Goal: Information Seeking & Learning: Learn about a topic

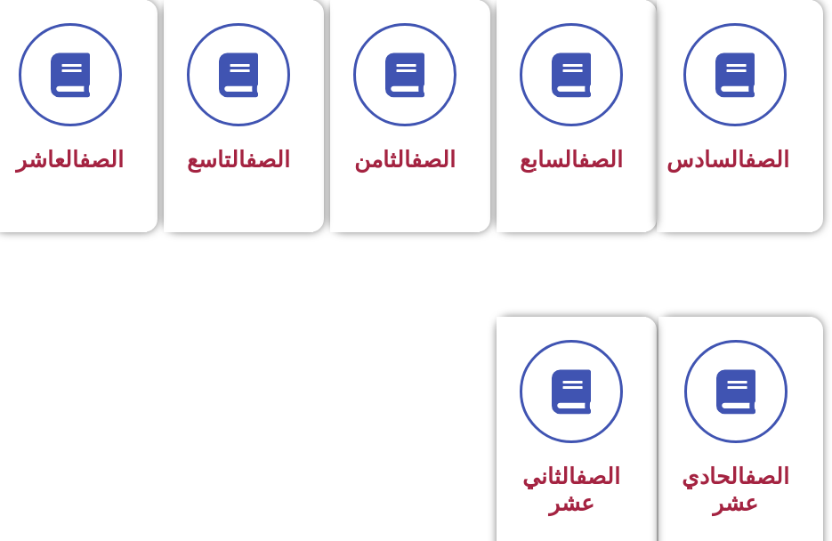
scroll to position [800, 0]
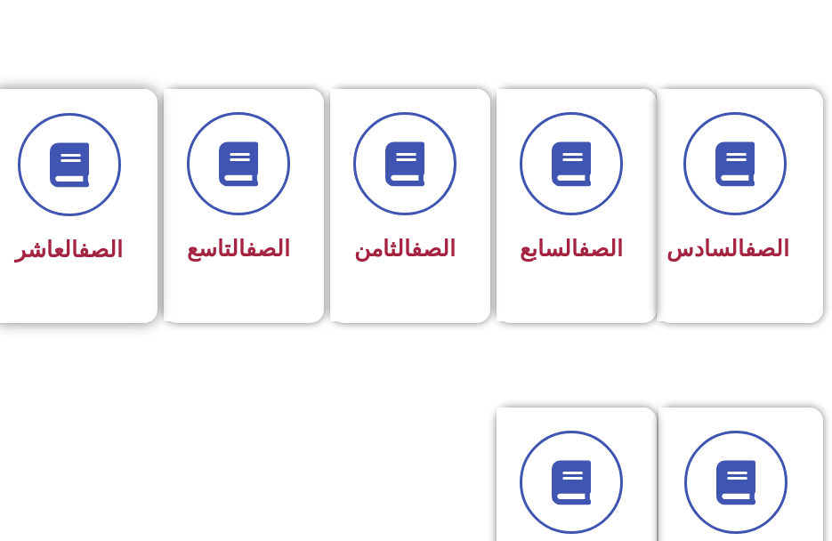
click at [94, 283] on div "الصف العاشر" at bounding box center [69, 206] width 156 height 234
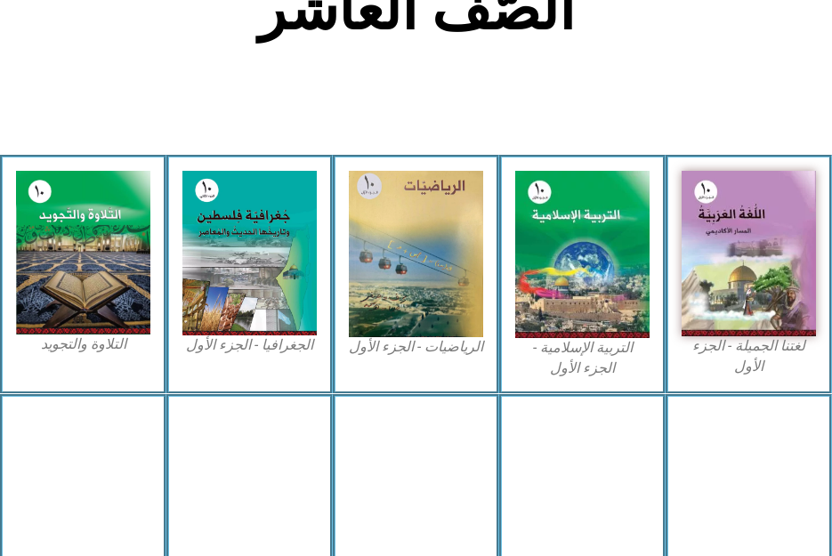
scroll to position [534, 0]
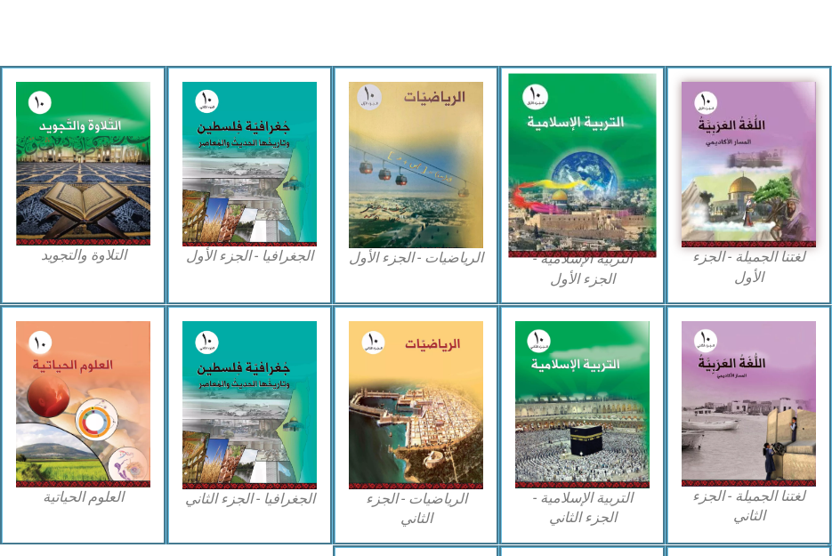
click at [574, 138] on img at bounding box center [582, 166] width 148 height 184
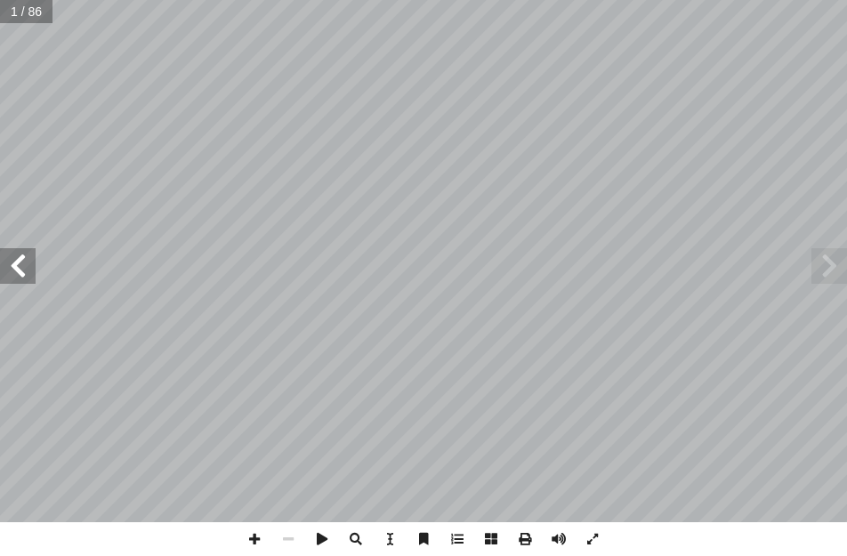
click at [12, 257] on span at bounding box center [18, 266] width 36 height 36
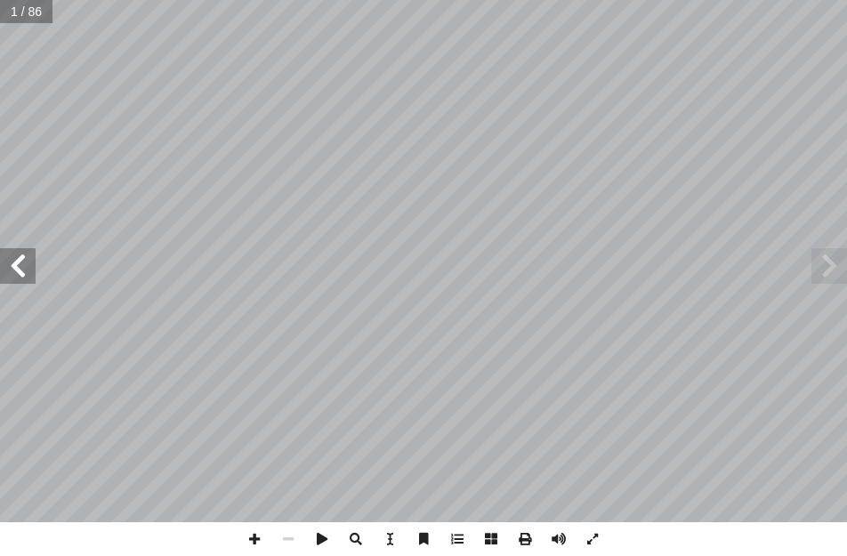
drag, startPoint x: 12, startPoint y: 257, endPoint x: 28, endPoint y: 267, distance: 19.5
click at [28, 267] on span at bounding box center [18, 266] width 36 height 36
click at [17, 260] on span at bounding box center [18, 266] width 36 height 36
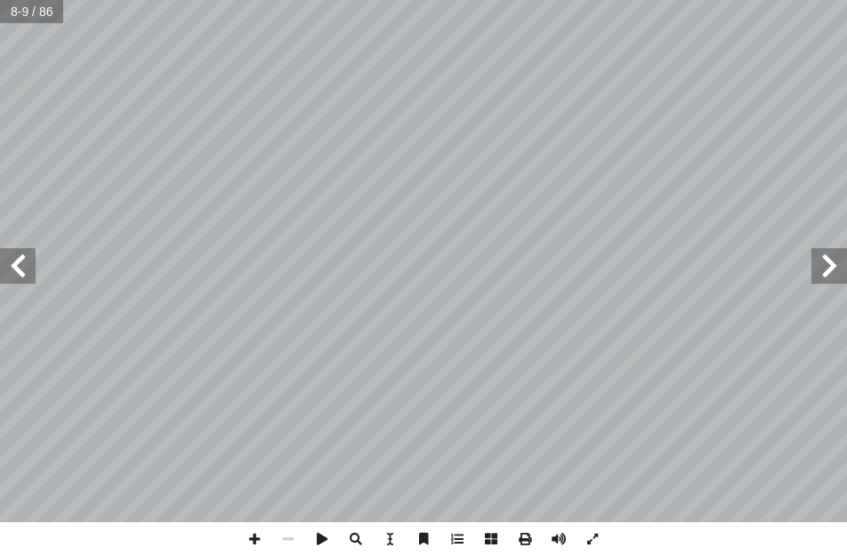
click at [17, 260] on span at bounding box center [18, 266] width 36 height 36
drag, startPoint x: 17, startPoint y: 260, endPoint x: 832, endPoint y: 265, distance: 815.6
drag, startPoint x: 832, startPoint y: 265, endPoint x: 824, endPoint y: 255, distance: 12.6
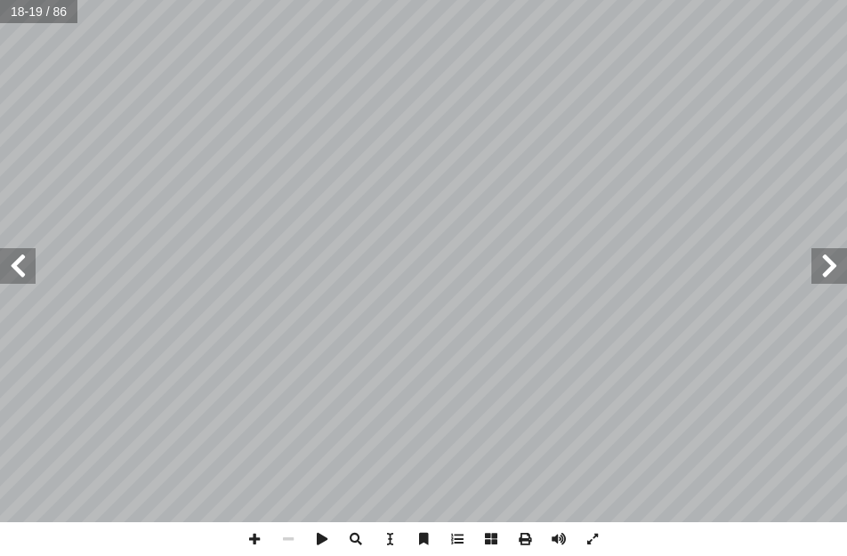
click at [824, 255] on span at bounding box center [829, 266] width 36 height 36
click at [590, 538] on span at bounding box center [592, 539] width 34 height 34
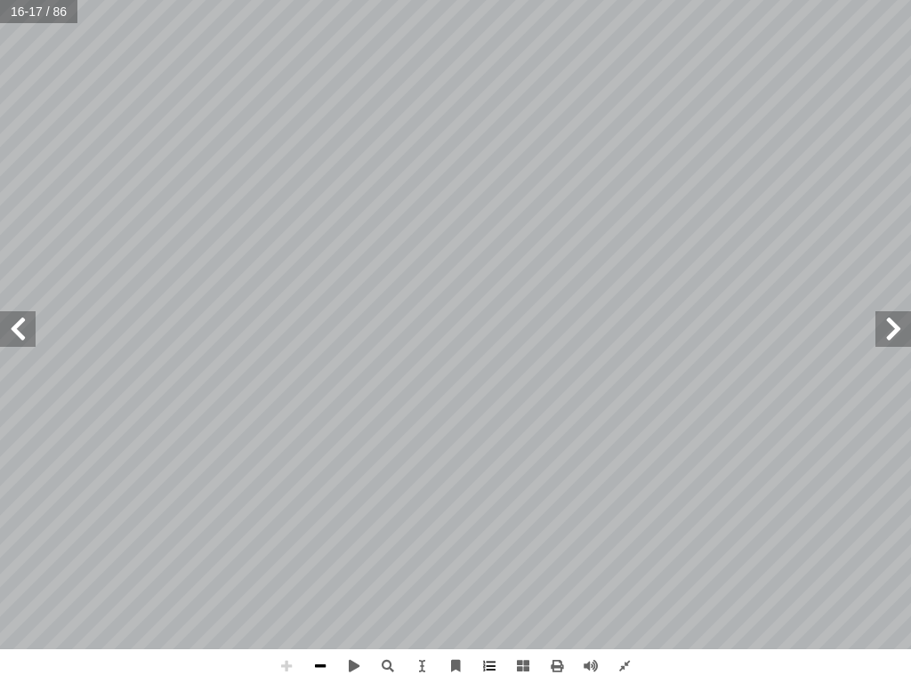
click at [314, 555] on span at bounding box center [320, 666] width 34 height 34
click at [318, 555] on span at bounding box center [320, 666] width 34 height 34
click at [292, 555] on span at bounding box center [286, 666] width 34 height 34
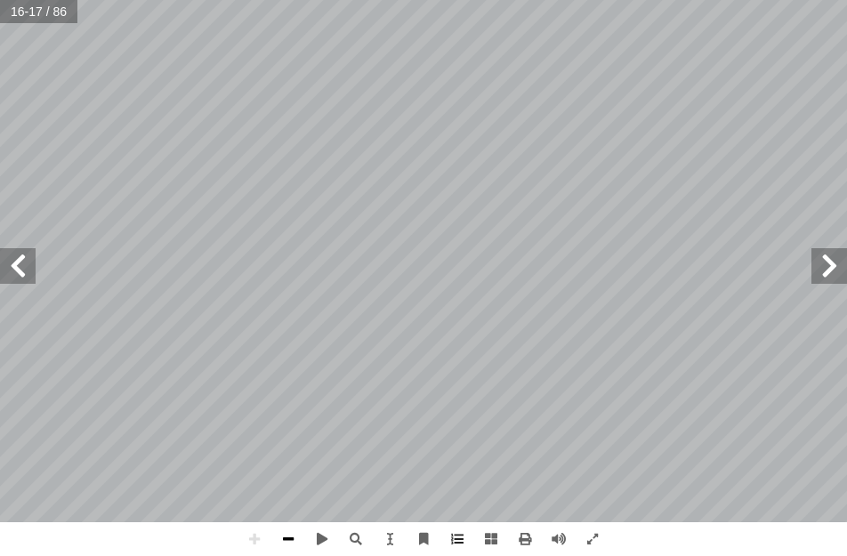
click at [294, 538] on span at bounding box center [288, 539] width 34 height 34
click at [827, 273] on span at bounding box center [829, 266] width 36 height 36
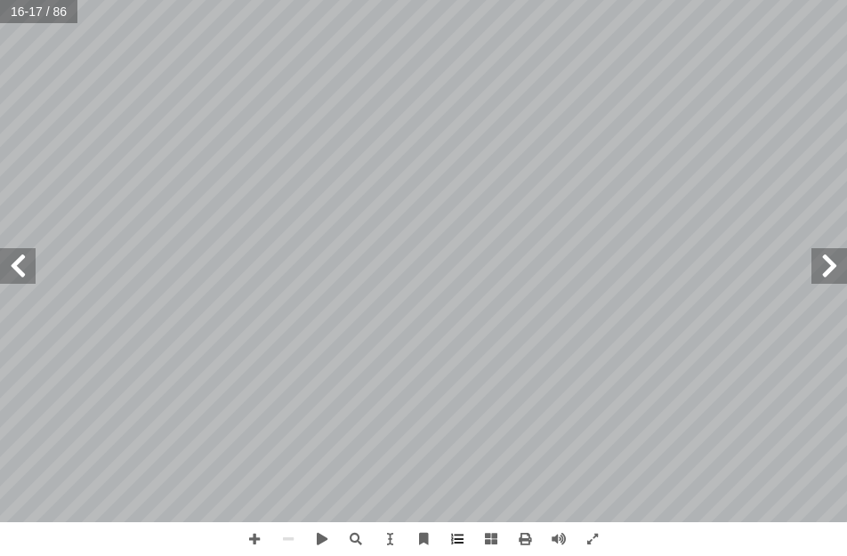
click at [827, 273] on span at bounding box center [829, 266] width 36 height 36
click at [26, 279] on span at bounding box center [18, 266] width 36 height 36
click at [599, 535] on span at bounding box center [592, 539] width 34 height 34
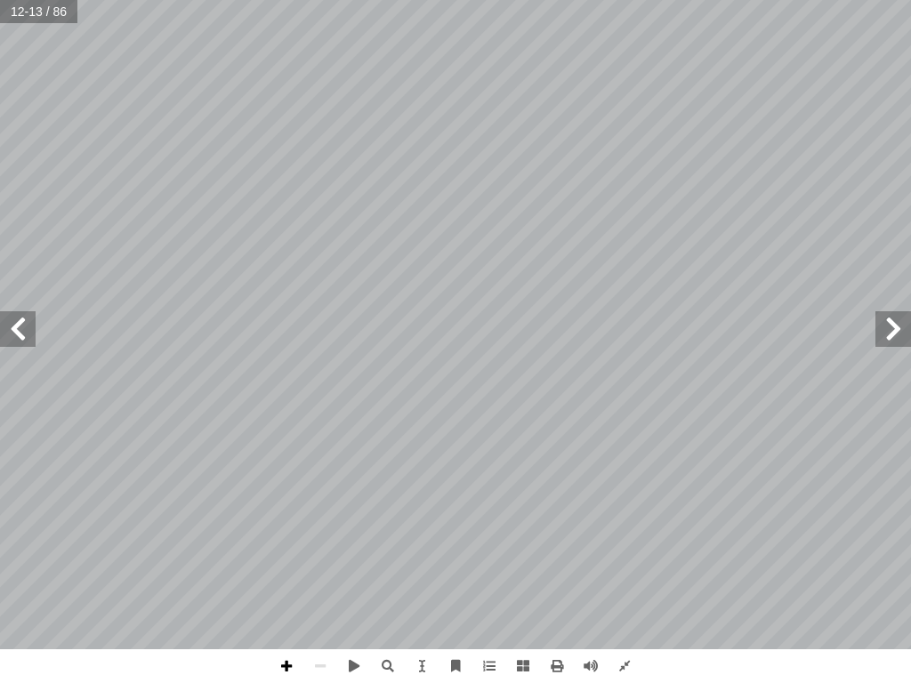
click at [290, 555] on span at bounding box center [286, 666] width 34 height 34
click at [291, 555] on span at bounding box center [286, 666] width 34 height 34
click at [317, 555] on span at bounding box center [320, 666] width 34 height 34
click at [289, 555] on span at bounding box center [286, 666] width 34 height 34
click at [319, 555] on span at bounding box center [320, 666] width 34 height 34
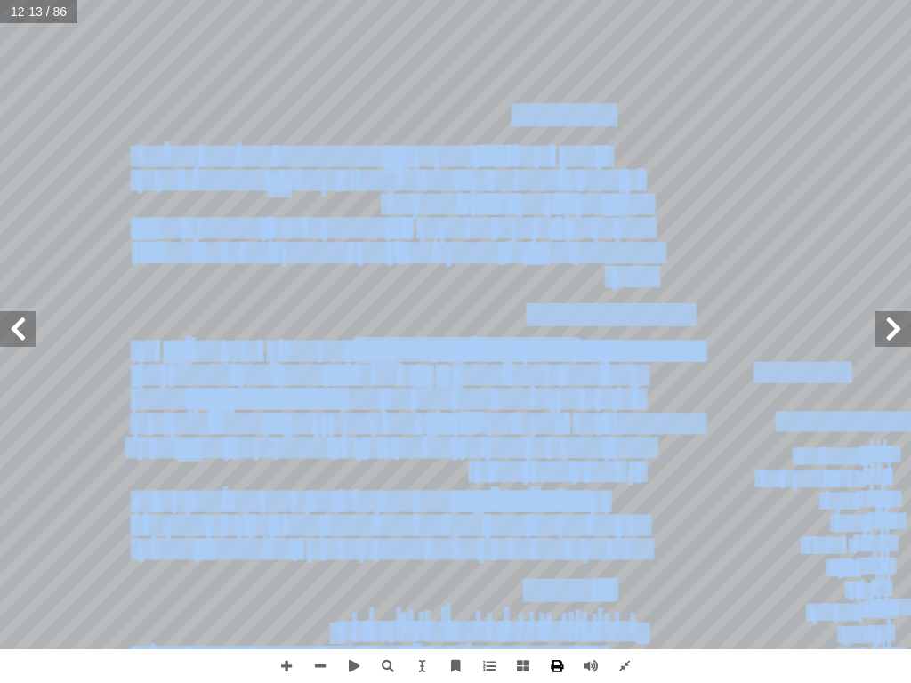
click at [550, 555] on div "8 هداف: أ ال� درين على: � ن يكونوا ق أ ا ية الدرس � من الطلبة بعد نه ُ ع َّ ق َ…" at bounding box center [455, 341] width 911 height 683
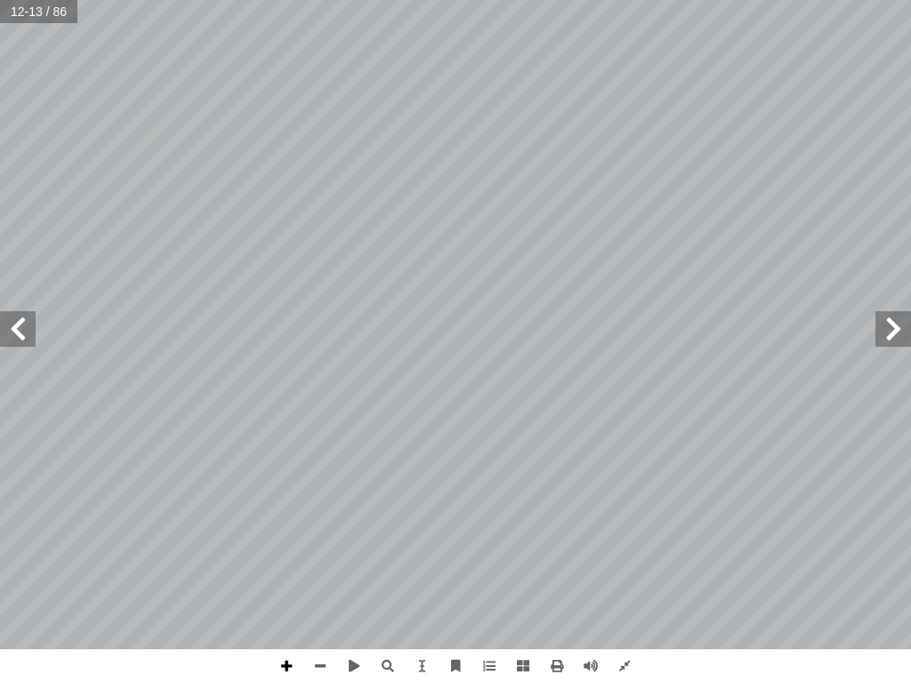
click at [281, 555] on span at bounding box center [286, 666] width 34 height 34
click at [273, 555] on span at bounding box center [286, 666] width 34 height 34
click at [287, 555] on span at bounding box center [286, 666] width 34 height 34
click at [329, 555] on span at bounding box center [320, 666] width 34 height 34
click at [294, 555] on span at bounding box center [286, 666] width 34 height 34
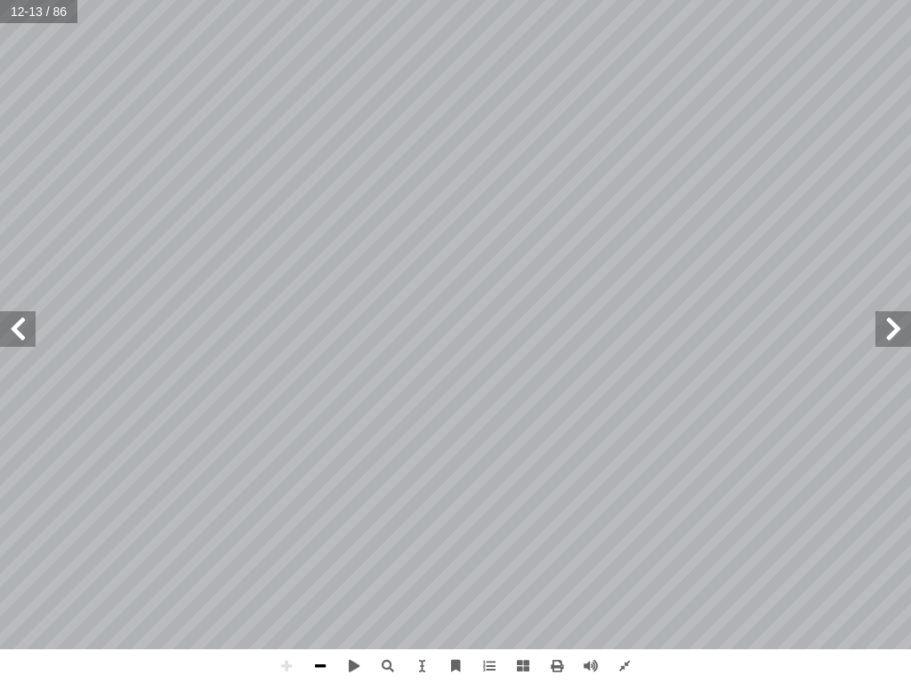
click at [310, 555] on span at bounding box center [320, 666] width 34 height 34
click at [277, 555] on span at bounding box center [286, 666] width 34 height 34
click at [331, 555] on span at bounding box center [320, 666] width 34 height 34
click at [9, 335] on span at bounding box center [18, 329] width 36 height 36
click at [291, 555] on span at bounding box center [286, 666] width 34 height 34
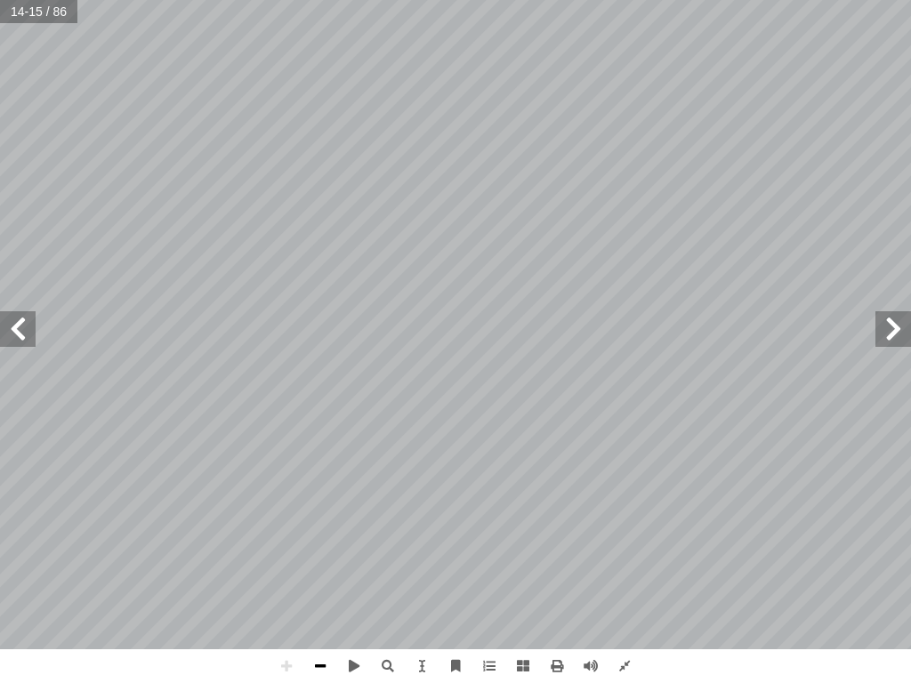
click at [331, 555] on span at bounding box center [320, 666] width 34 height 34
